Goal: Task Accomplishment & Management: Use online tool/utility

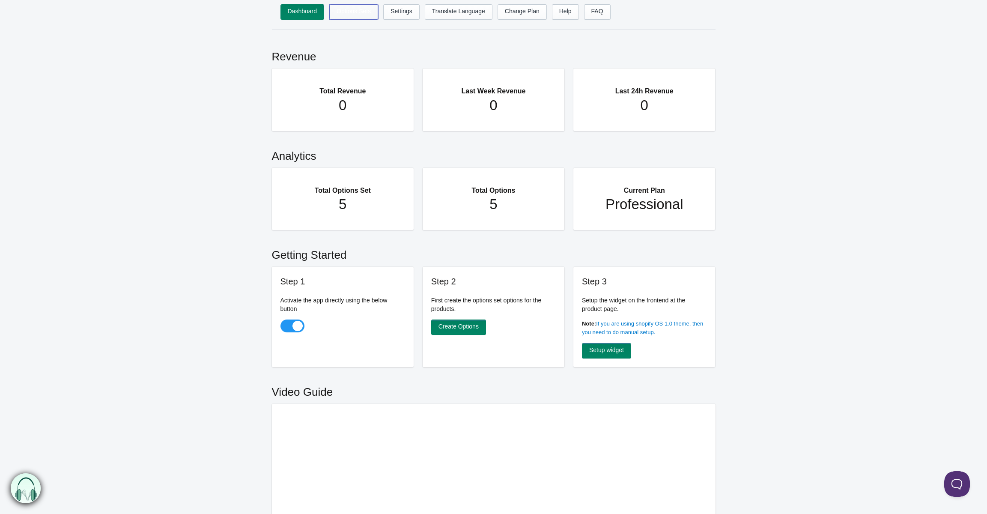
click at [359, 16] on link "Options Sets" at bounding box center [353, 11] width 49 height 15
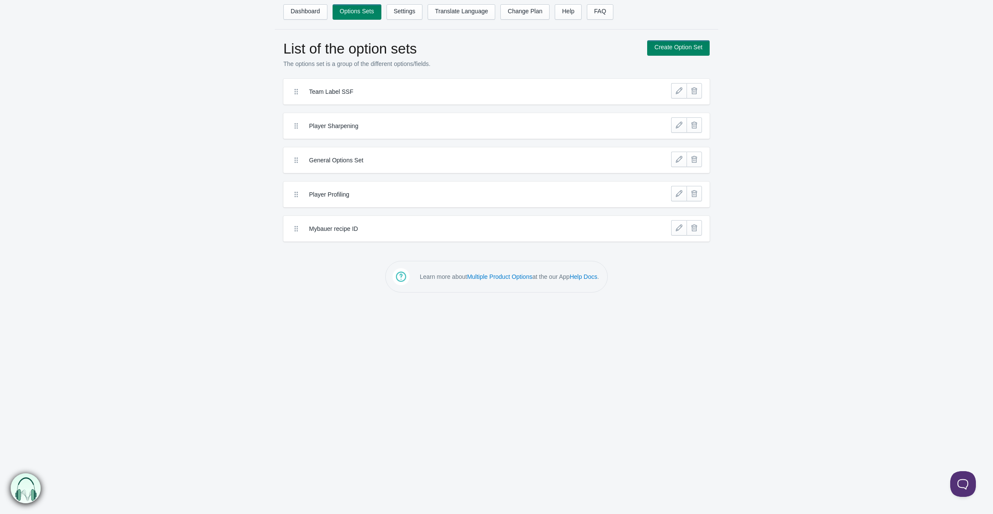
drag, startPoint x: 732, startPoint y: 78, endPoint x: 706, endPoint y: 83, distance: 25.9
click at [706, 83] on div "List of the option sets The options set is a group of the different options/fie…" at bounding box center [496, 140] width 993 height 201
click at [678, 92] on link at bounding box center [678, 90] width 15 height 15
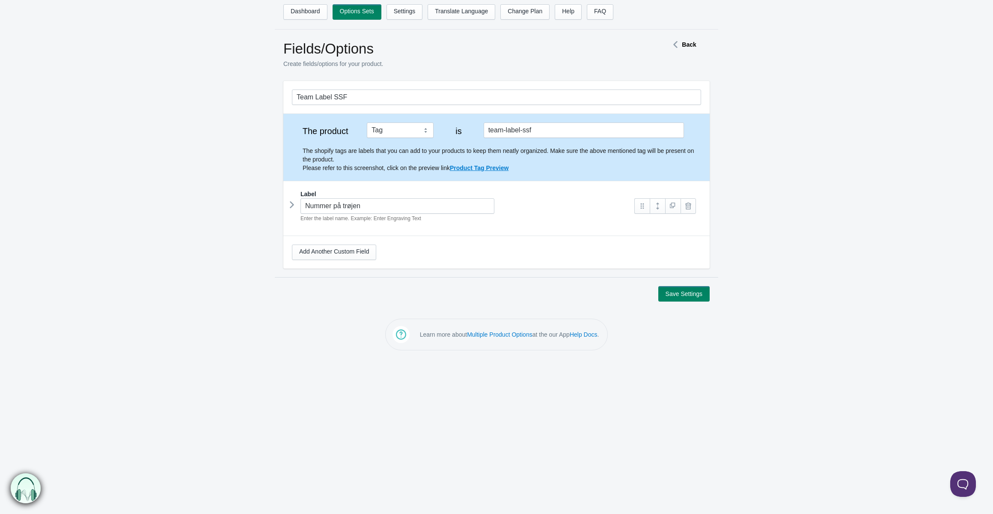
click at [873, 122] on form "Team Label SSF The product Tag Vendor Type URL Handle All Products is team-labe…" at bounding box center [496, 191] width 993 height 220
click at [292, 208] on icon at bounding box center [292, 204] width 0 height 13
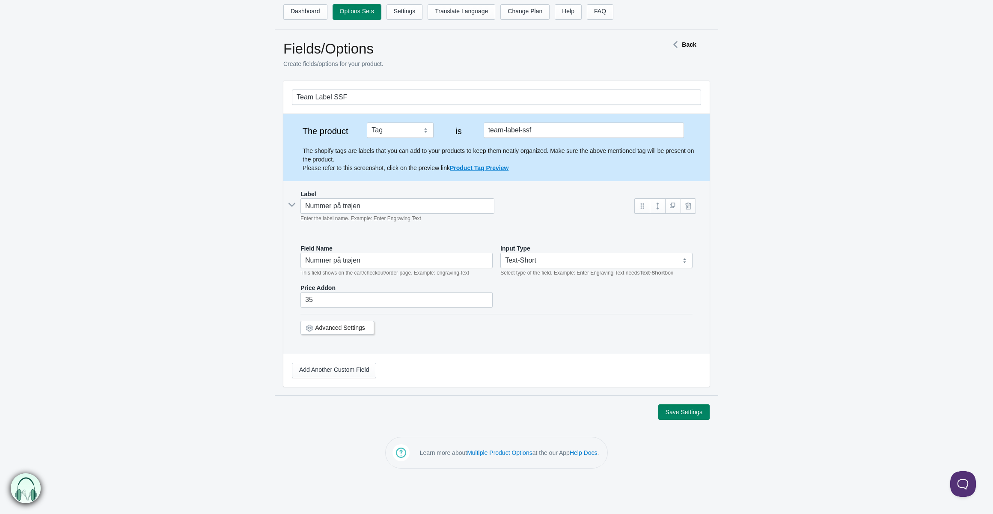
click at [293, 208] on div "Nummer på trøjen Enter the label name. Example: Enter Engraving Text" at bounding box center [459, 210] width 334 height 24
click at [319, 14] on link "Dashboard" at bounding box center [305, 11] width 44 height 15
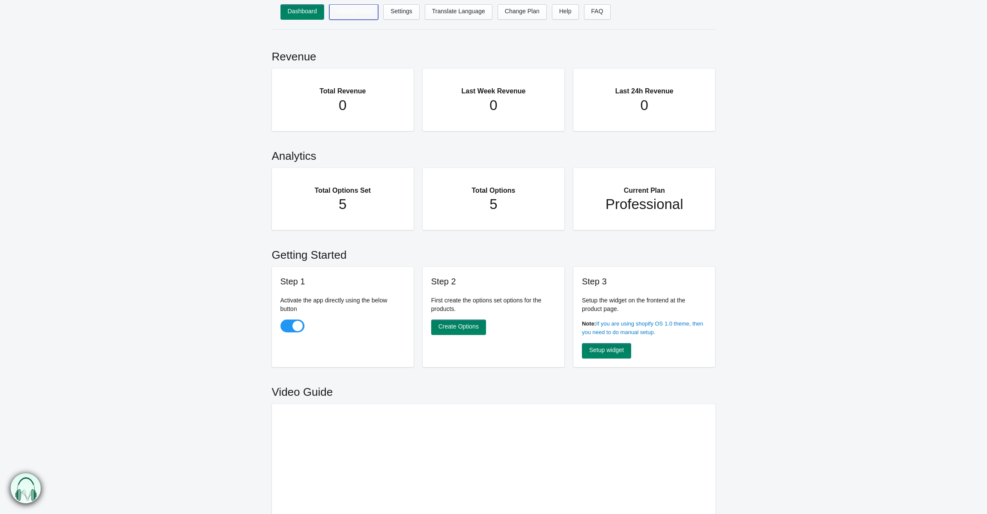
click at [360, 18] on link "Options Sets" at bounding box center [353, 11] width 49 height 15
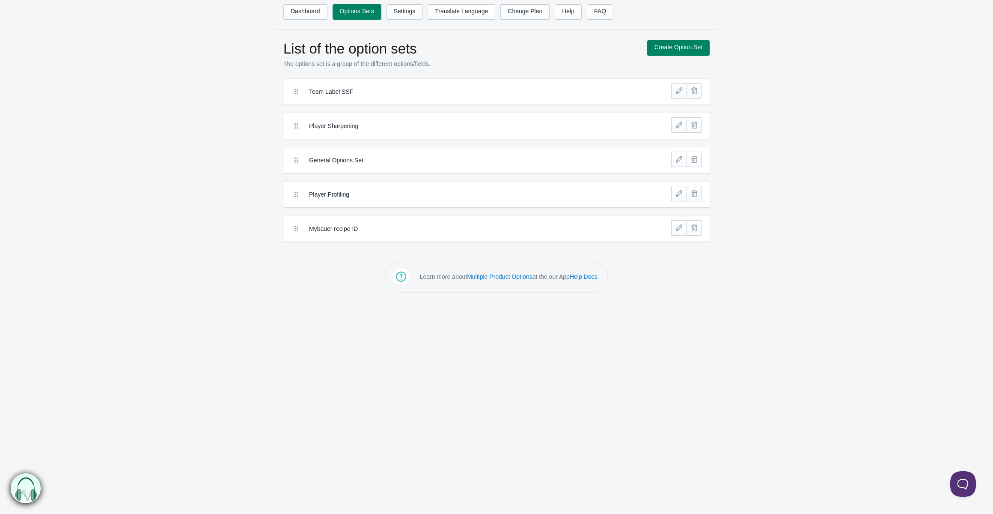
click at [670, 94] on div "Team Label SSF" at bounding box center [496, 92] width 426 height 26
click at [672, 94] on link at bounding box center [678, 90] width 15 height 15
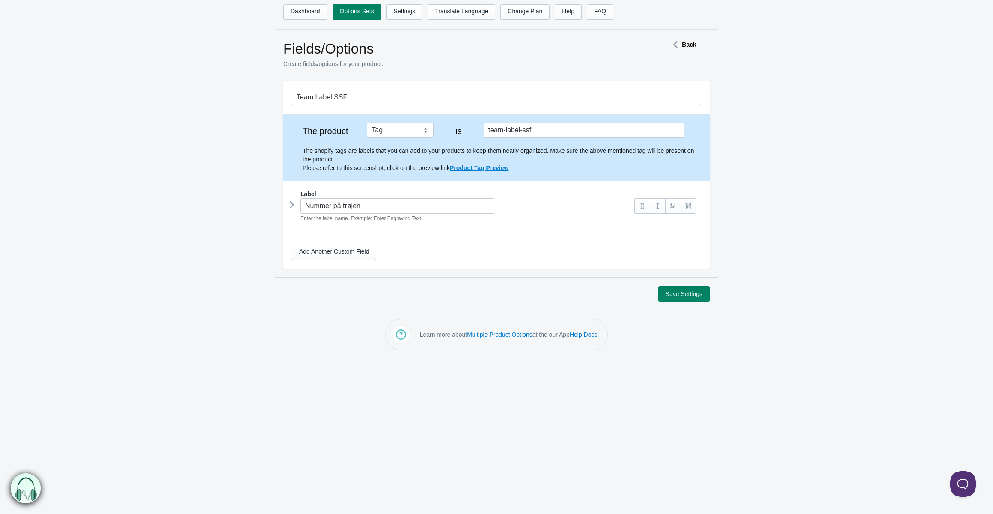
click at [292, 206] on icon at bounding box center [292, 204] width 0 height 13
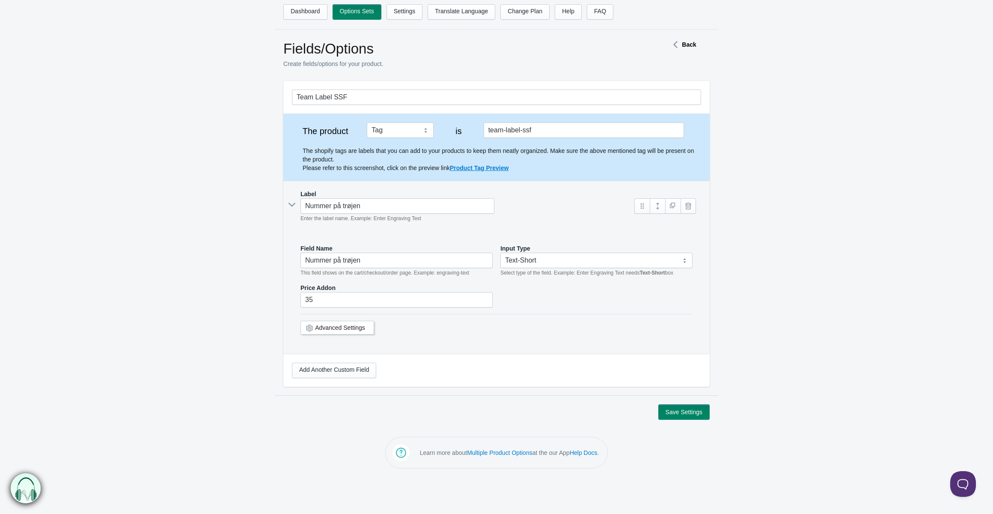
click at [291, 205] on icon at bounding box center [292, 205] width 13 height 0
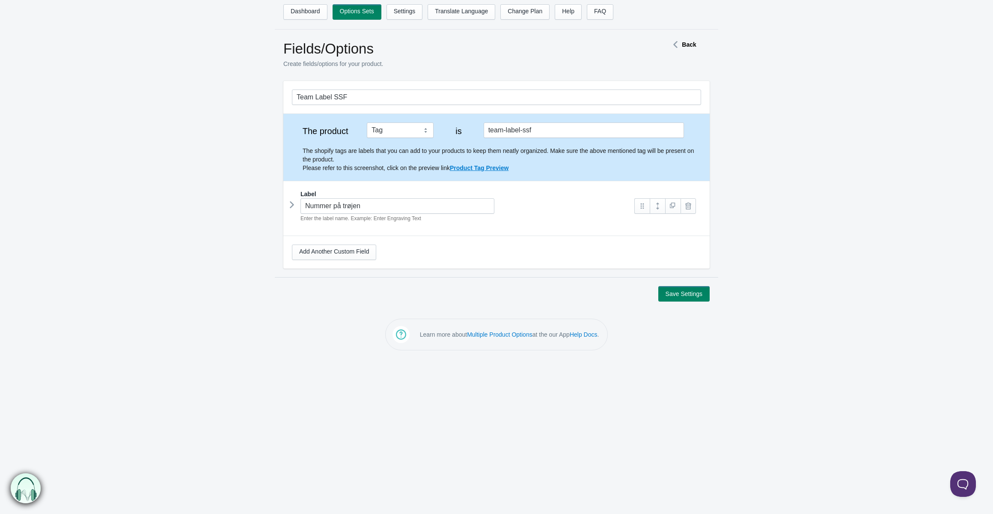
click at [679, 43] on icon at bounding box center [675, 44] width 13 height 4
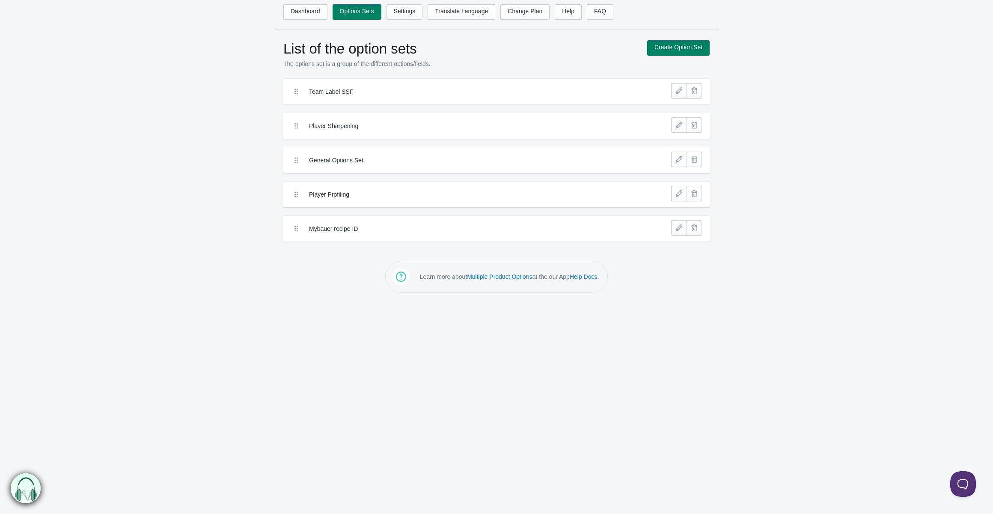
click at [415, 90] on label "Team Label SSF" at bounding box center [465, 91] width 312 height 9
click at [682, 95] on link at bounding box center [678, 90] width 15 height 15
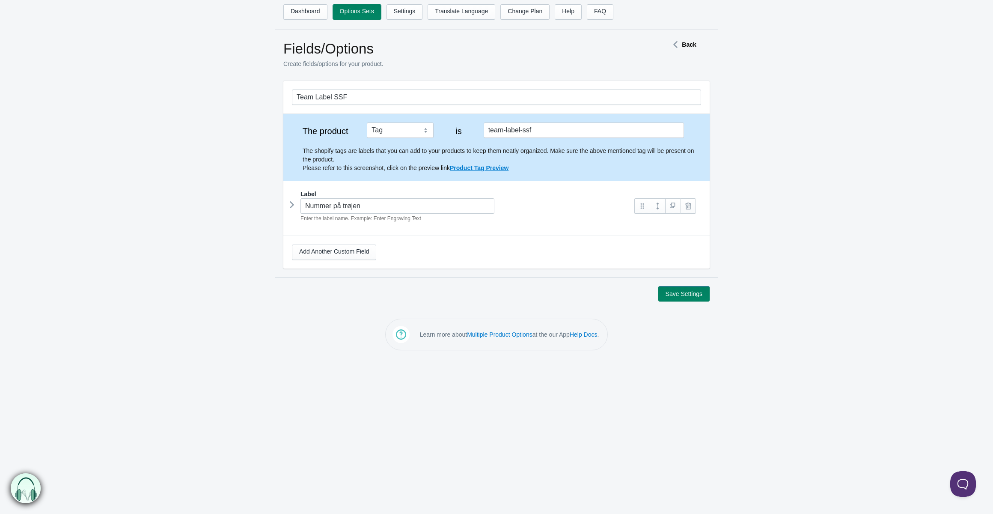
click at [688, 45] on strong "Back" at bounding box center [689, 44] width 14 height 7
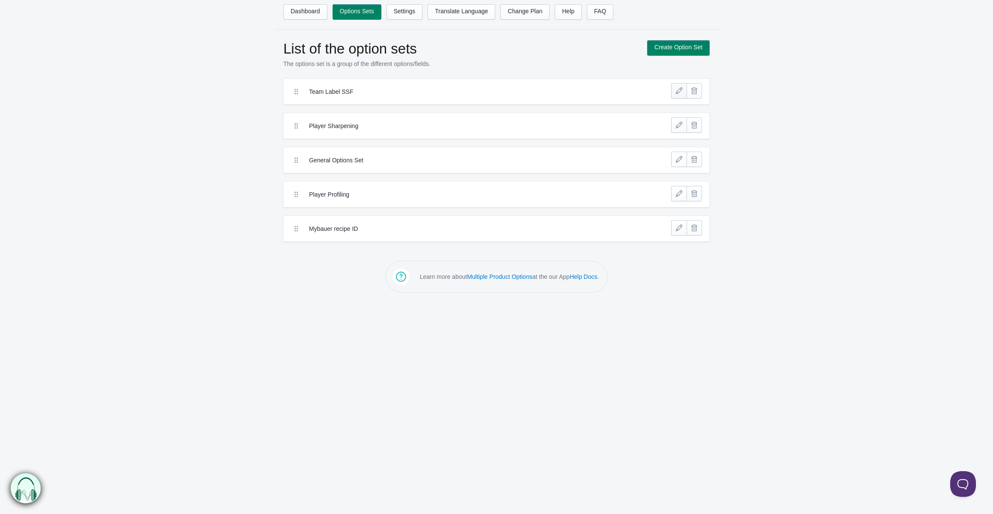
click at [673, 90] on link at bounding box center [678, 90] width 15 height 15
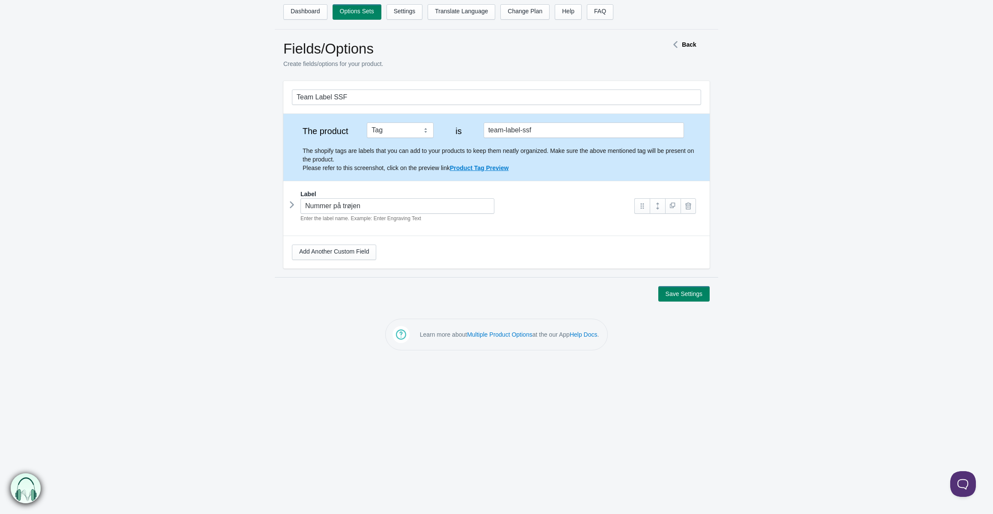
click at [292, 205] on icon at bounding box center [292, 204] width 0 height 13
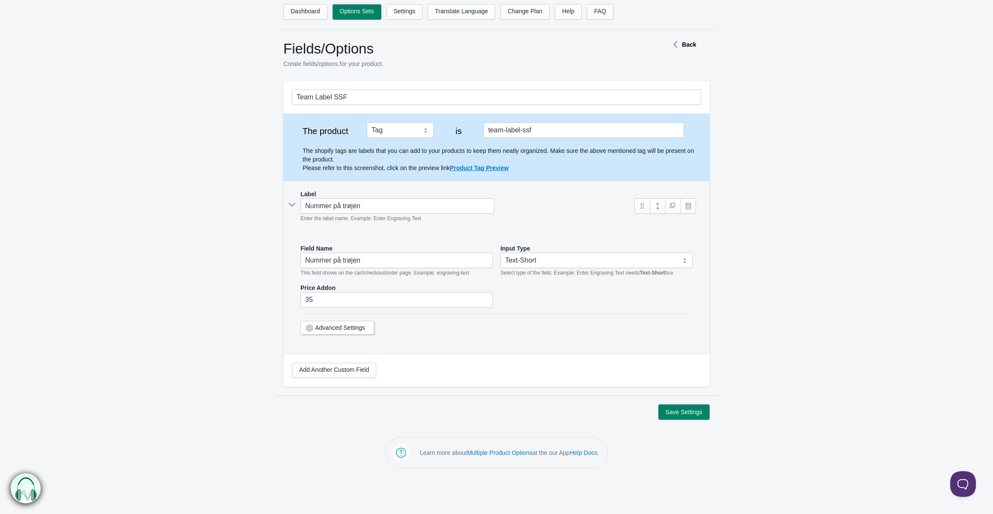
click at [291, 205] on icon at bounding box center [292, 205] width 13 height 0
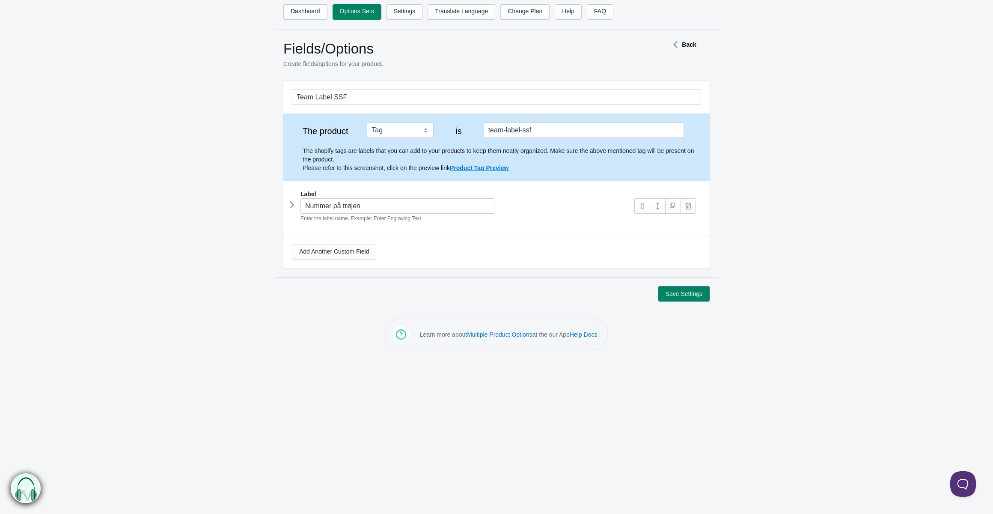
click at [292, 202] on icon at bounding box center [292, 204] width 0 height 13
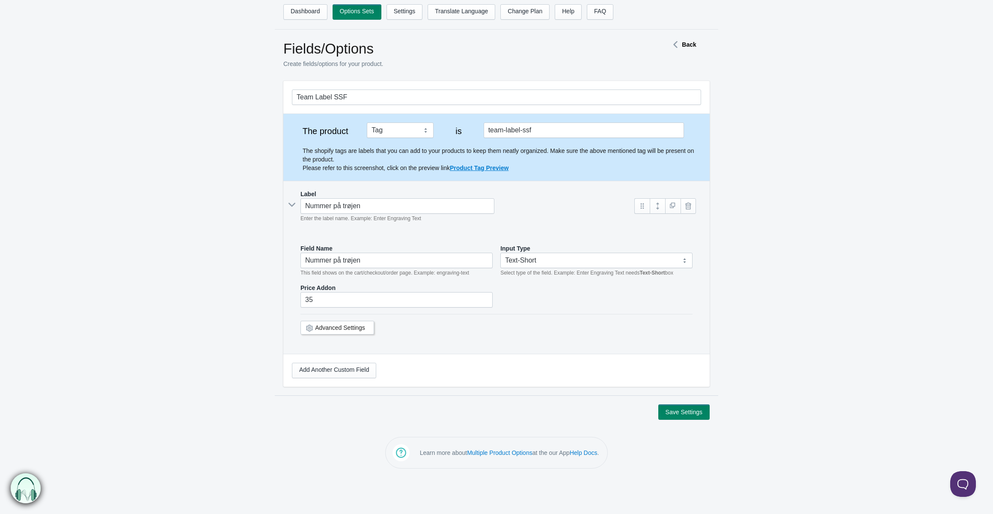
click at [688, 45] on strong "Back" at bounding box center [689, 44] width 14 height 7
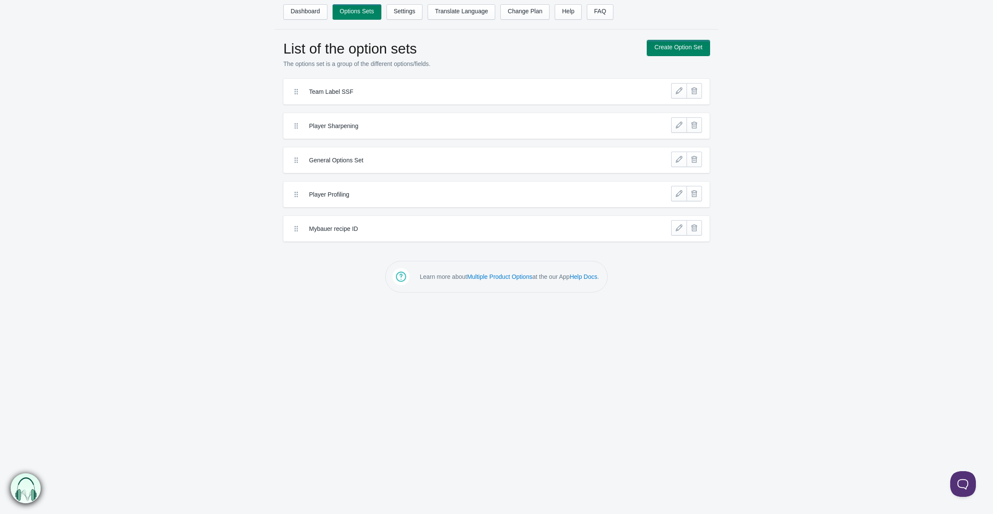
click at [664, 51] on link "Create Option Set" at bounding box center [678, 47] width 63 height 15
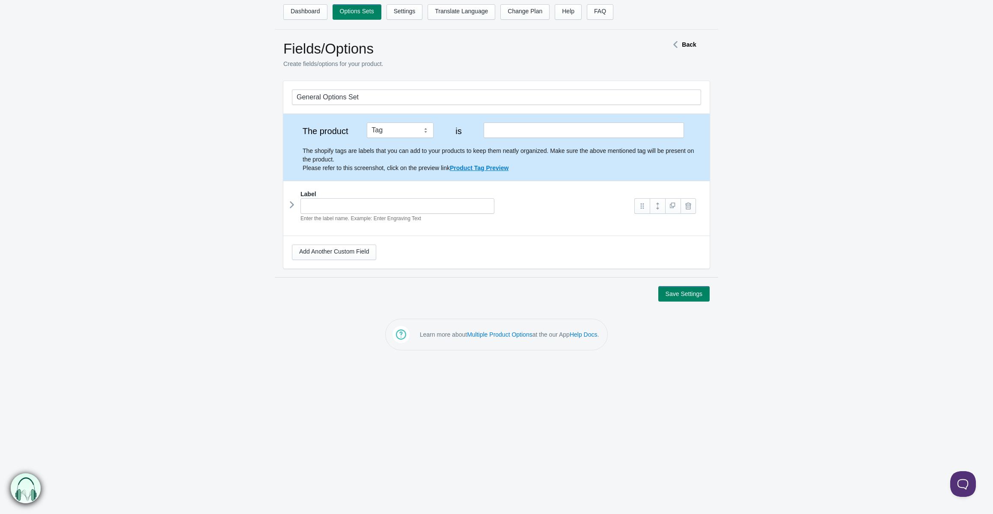
click at [698, 42] on div "Back" at bounding box center [682, 44] width 71 height 9
click at [694, 45] on strong "Back" at bounding box center [689, 44] width 14 height 7
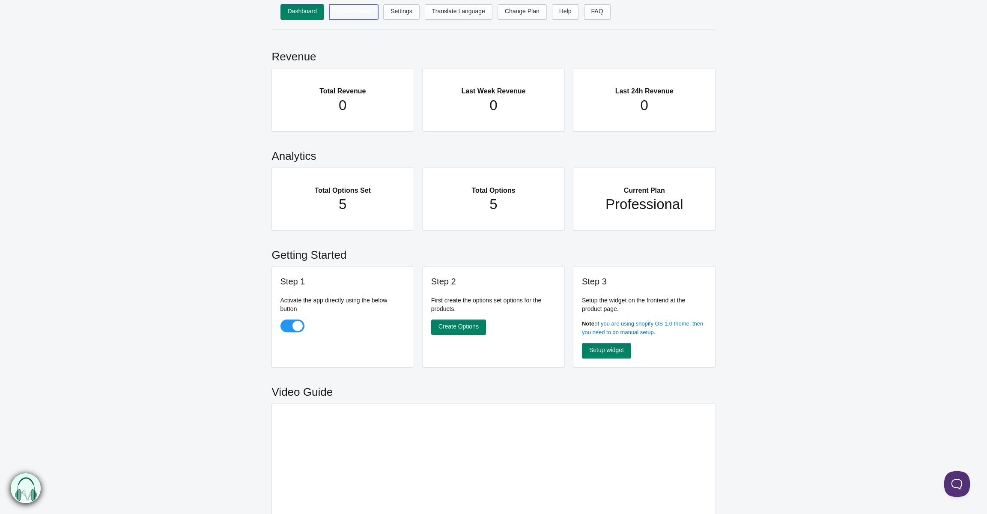
click at [361, 10] on link "Options Sets" at bounding box center [353, 11] width 49 height 15
